Goal: Information Seeking & Learning: Learn about a topic

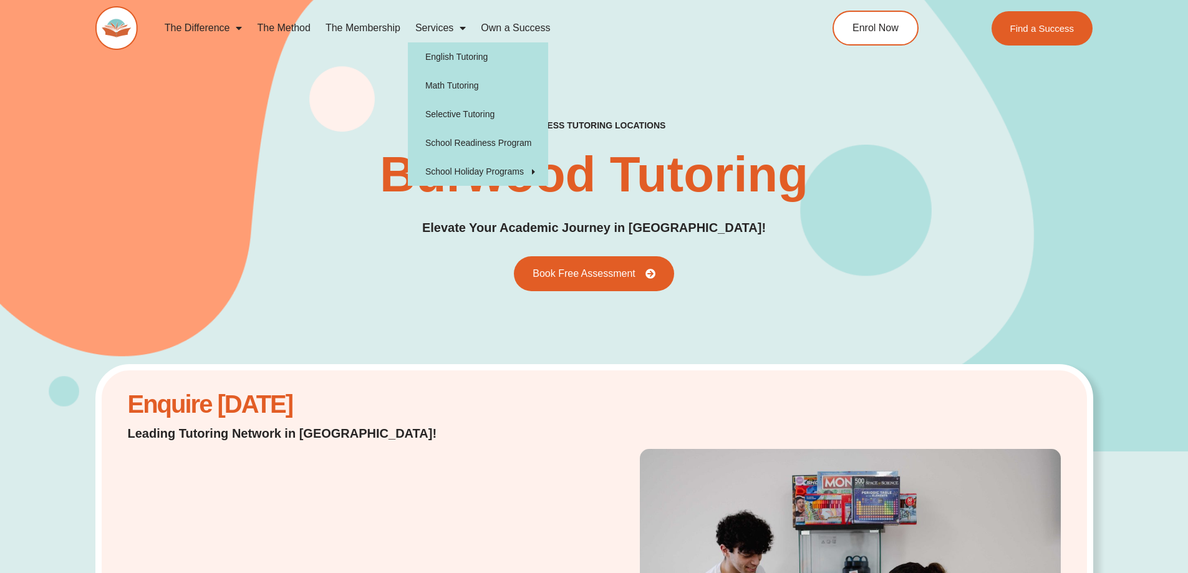
click at [435, 28] on link "Services" at bounding box center [440, 28] width 65 height 29
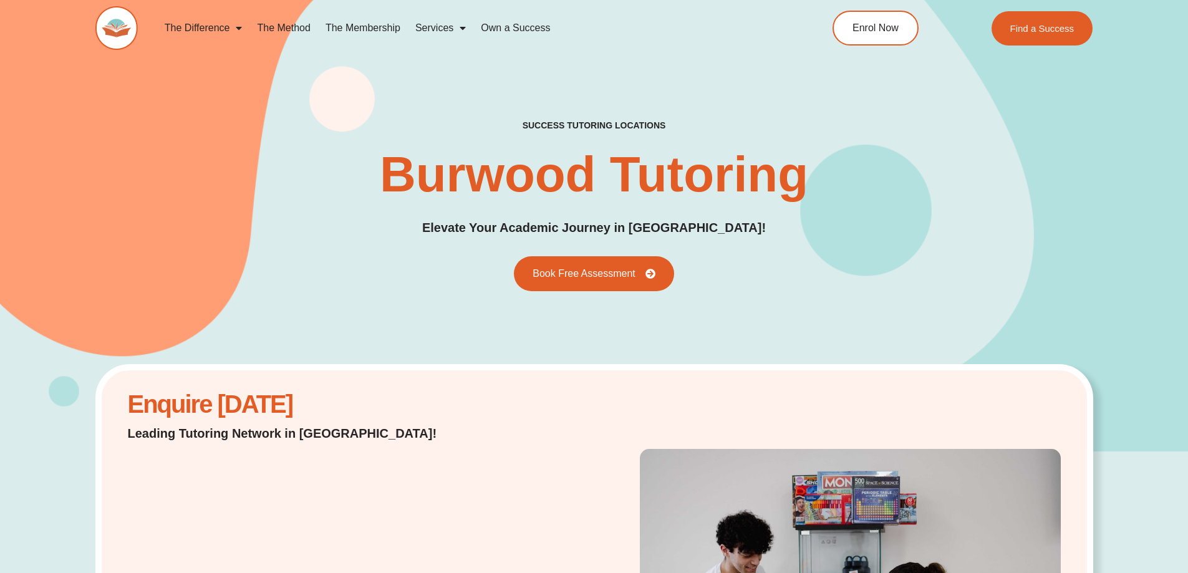
click at [435, 28] on link "Services" at bounding box center [440, 28] width 65 height 29
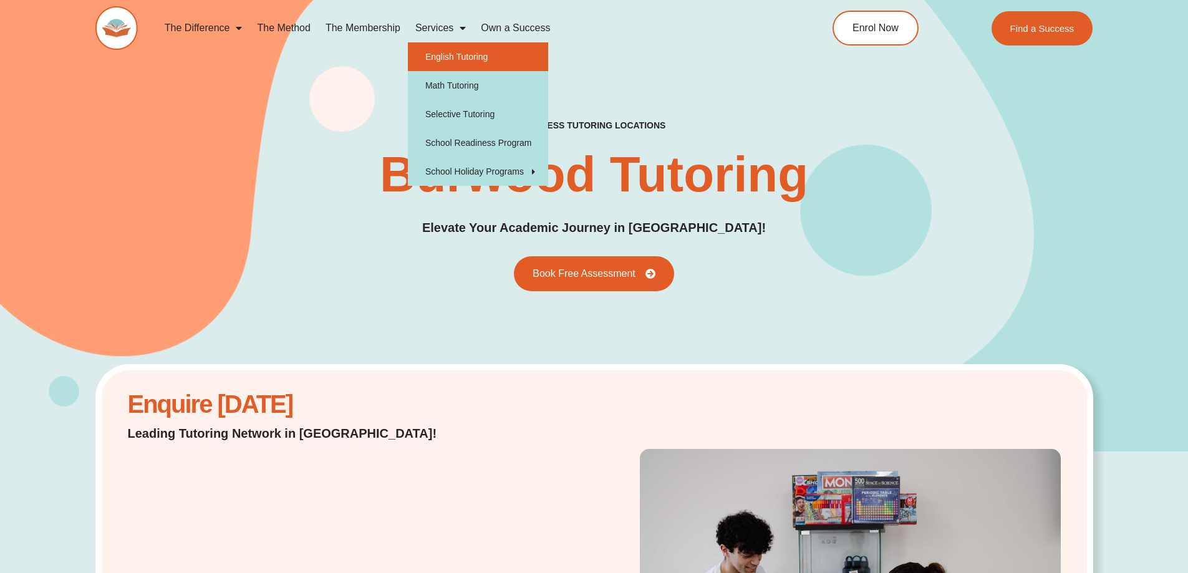
click at [440, 54] on link "English Tutoring" at bounding box center [478, 56] width 140 height 29
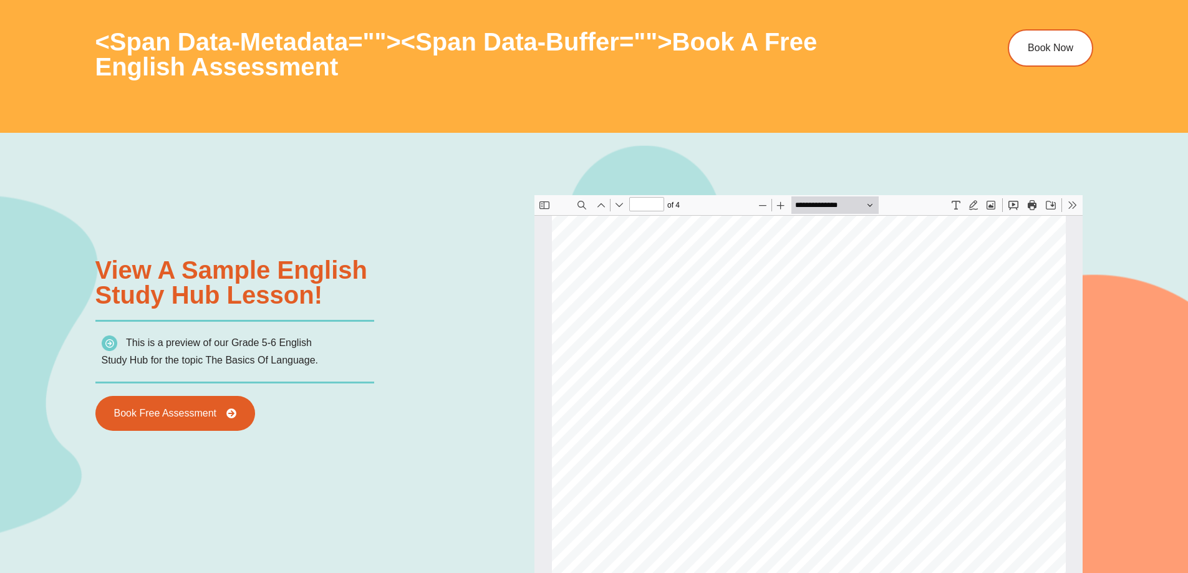
scroll to position [1835, 0]
type input "*"
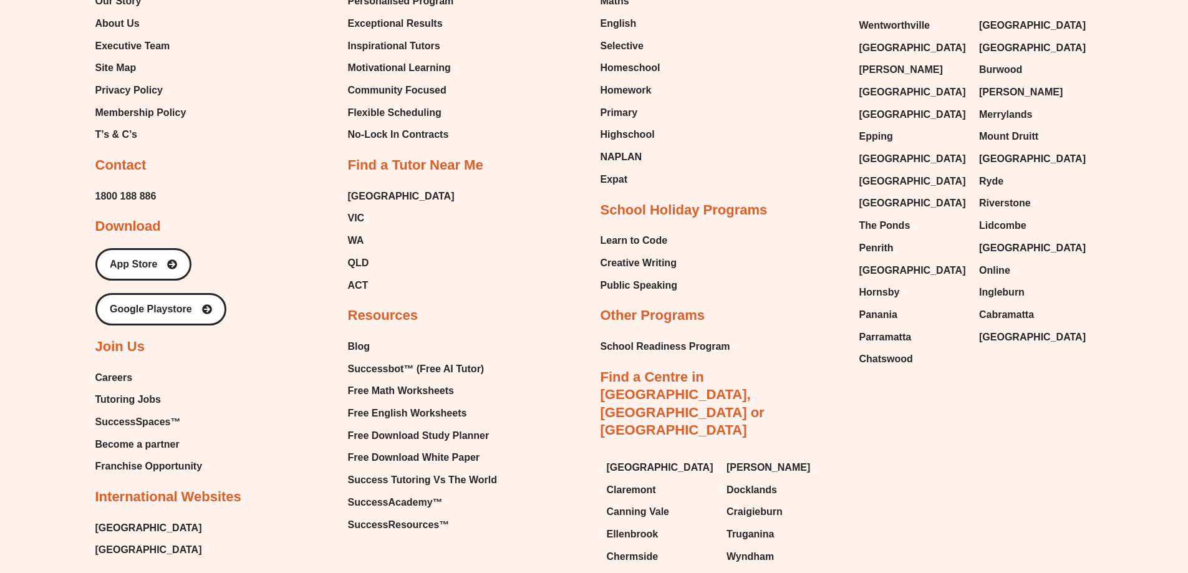
scroll to position [5401, 0]
